Goal: Find specific page/section: Find specific page/section

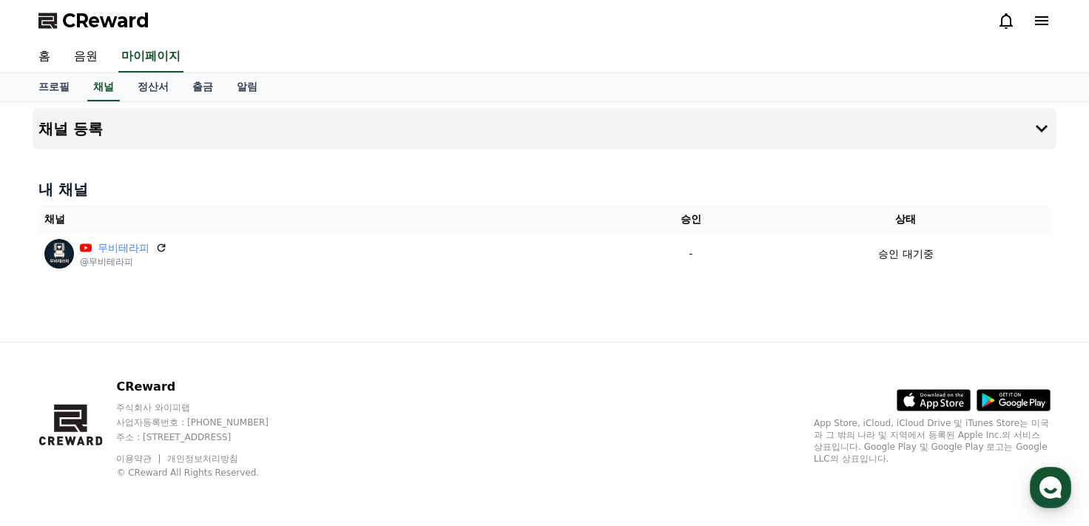
click at [562, 162] on div "채널 등록 내 채널 채널 승인 상태 무비테라피 @무비테라피 - 승인 대기중" at bounding box center [545, 222] width 1036 height 240
